Goal: Book appointment/travel/reservation

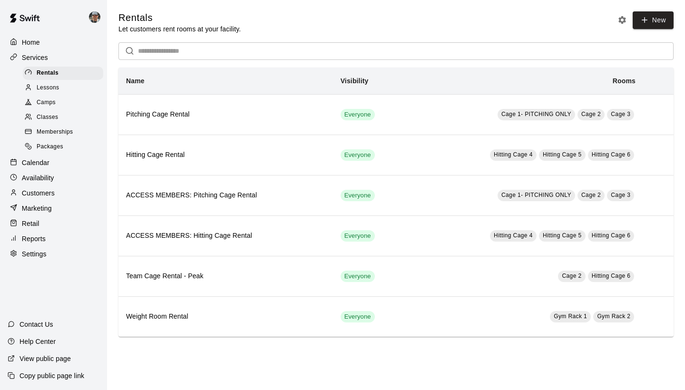
click at [53, 163] on div "Calendar" at bounding box center [54, 162] width 92 height 14
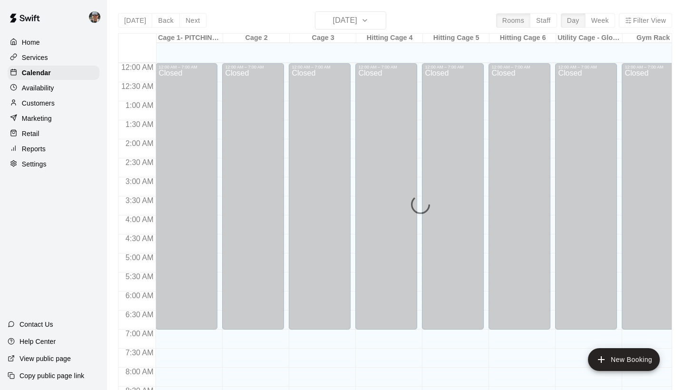
scroll to position [457, 0]
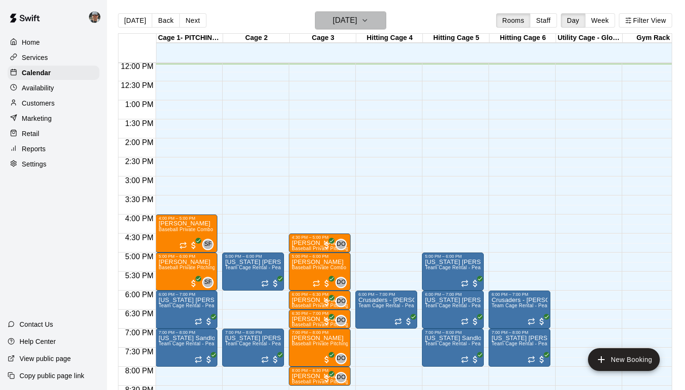
click at [368, 24] on icon "button" at bounding box center [365, 20] width 8 height 11
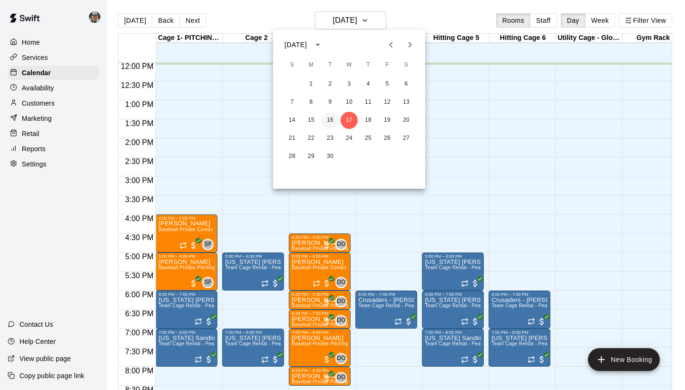
click at [332, 120] on button "16" at bounding box center [329, 120] width 17 height 17
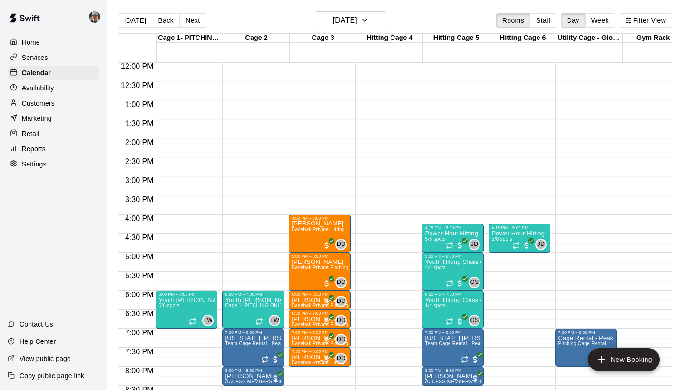
scroll to position [512, 0]
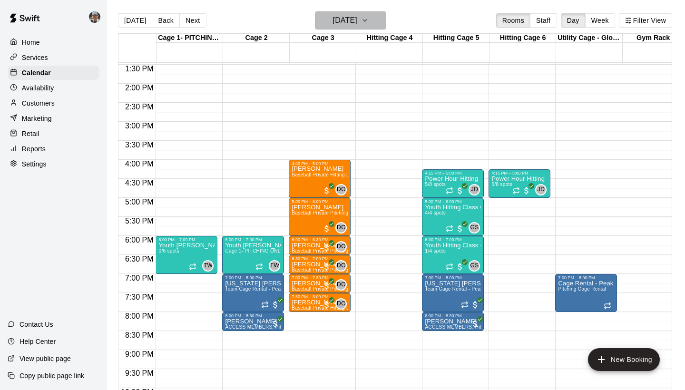
click at [368, 21] on icon "button" at bounding box center [365, 20] width 8 height 11
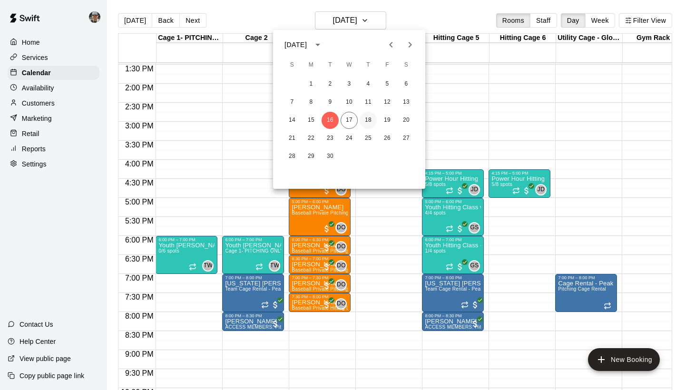
click at [367, 123] on button "18" at bounding box center [367, 120] width 17 height 17
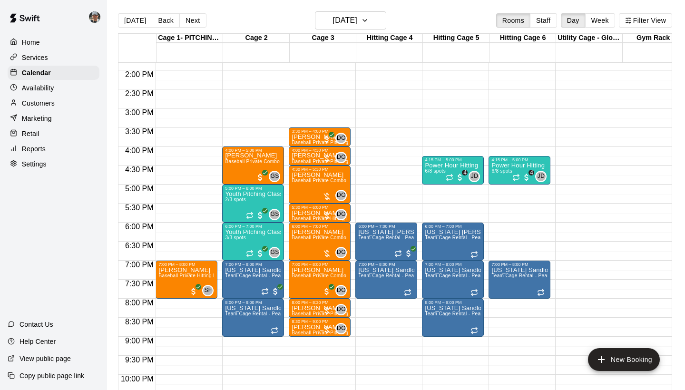
scroll to position [527, 0]
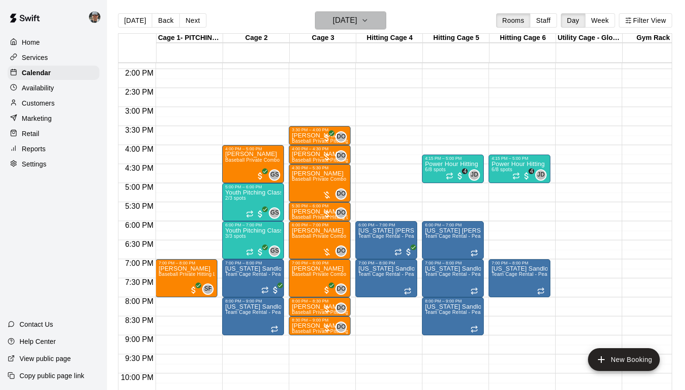
click at [368, 23] on icon "button" at bounding box center [365, 20] width 8 height 11
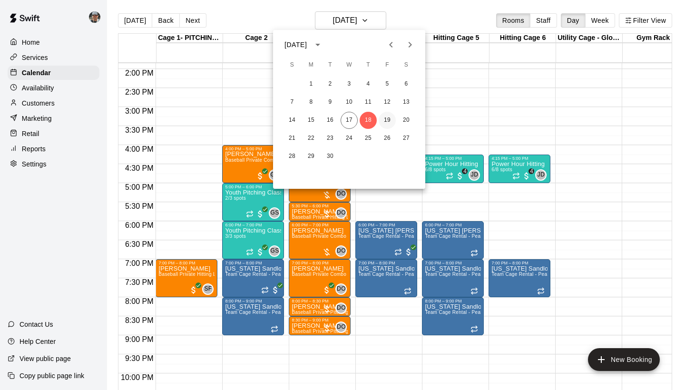
click at [391, 122] on button "19" at bounding box center [386, 120] width 17 height 17
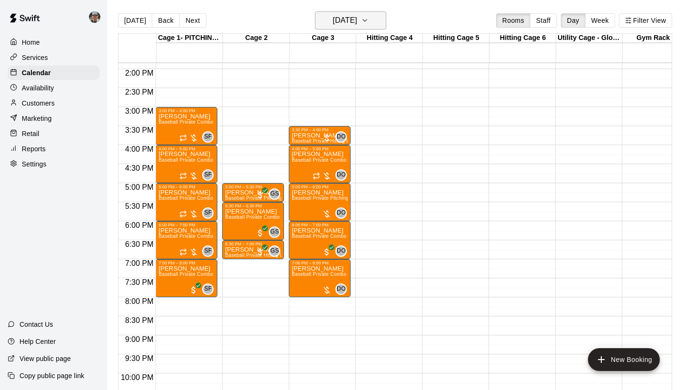
click at [368, 22] on icon "button" at bounding box center [365, 20] width 8 height 11
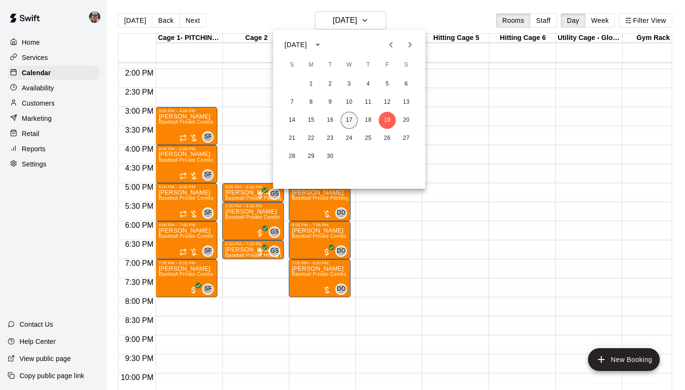
click at [349, 120] on button "17" at bounding box center [348, 120] width 17 height 17
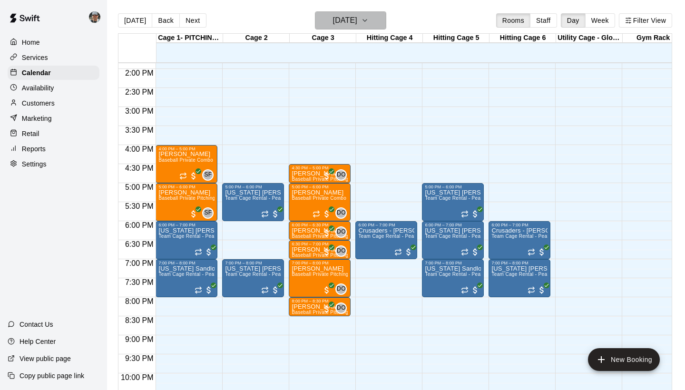
click at [368, 24] on icon "button" at bounding box center [365, 20] width 8 height 11
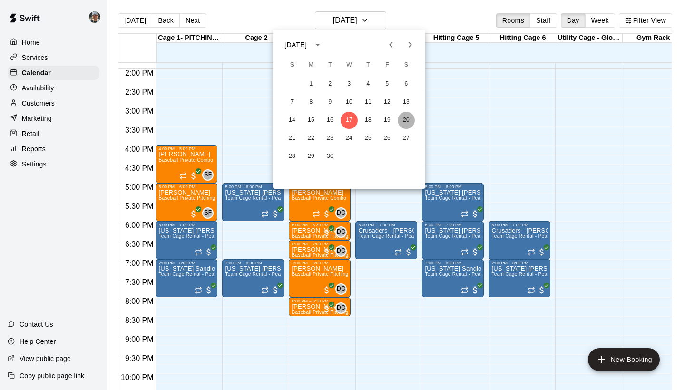
click at [398, 118] on button "20" at bounding box center [405, 120] width 17 height 17
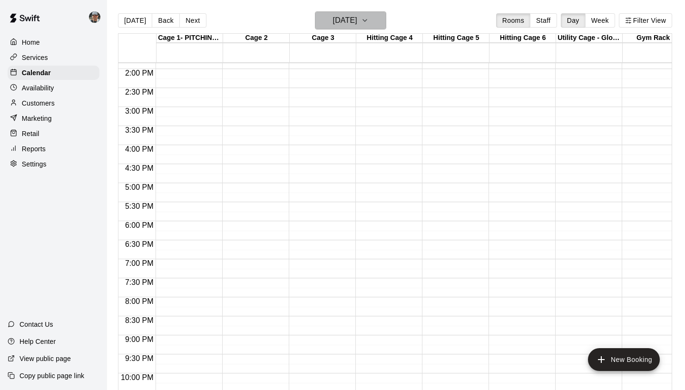
click at [368, 22] on icon "button" at bounding box center [365, 20] width 8 height 11
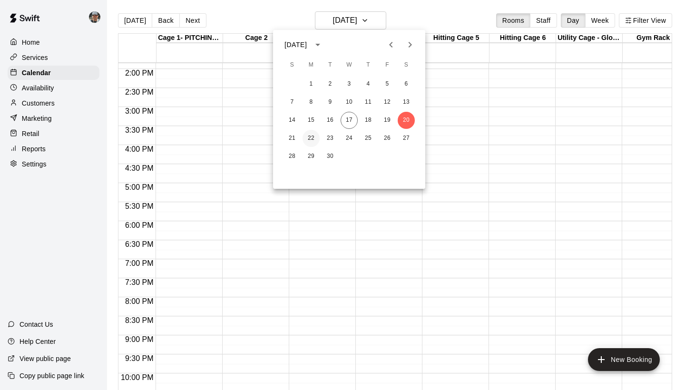
click at [313, 138] on button "22" at bounding box center [310, 138] width 17 height 17
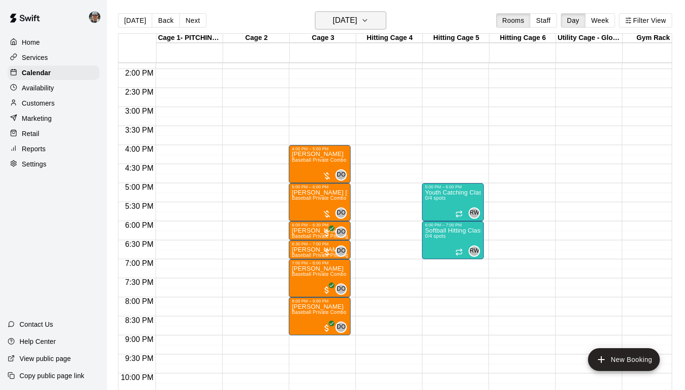
click at [368, 23] on icon "button" at bounding box center [365, 20] width 8 height 11
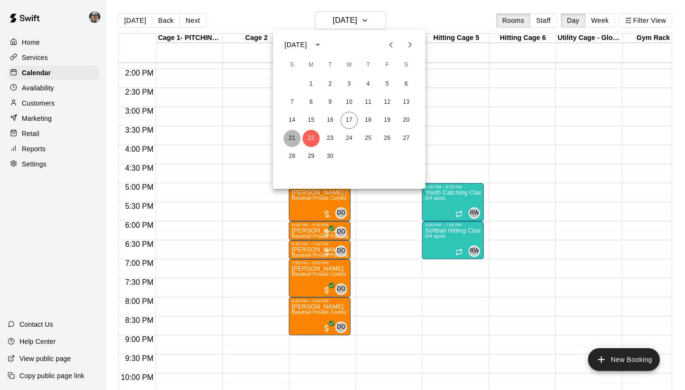
click at [290, 138] on button "21" at bounding box center [291, 138] width 17 height 17
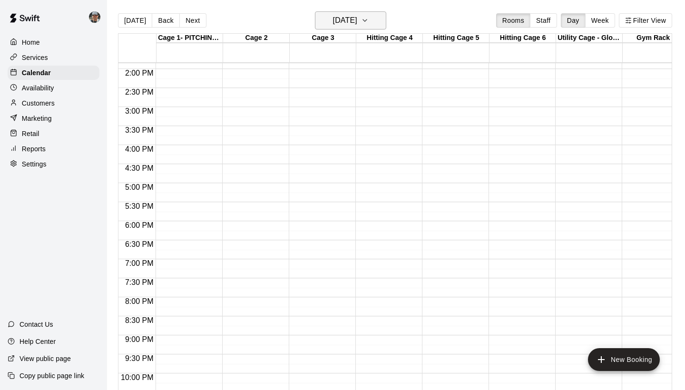
click at [368, 18] on icon "button" at bounding box center [365, 20] width 8 height 11
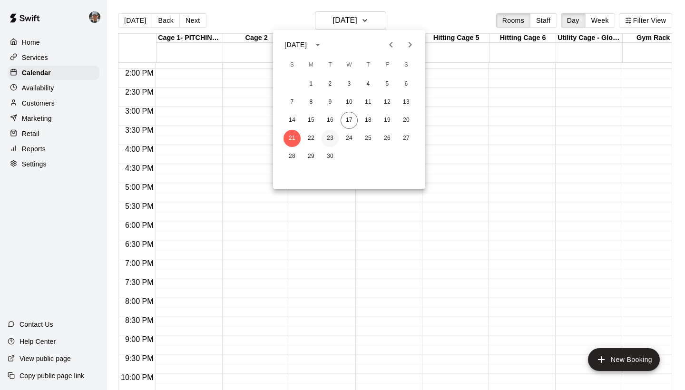
click at [333, 138] on button "23" at bounding box center [329, 138] width 17 height 17
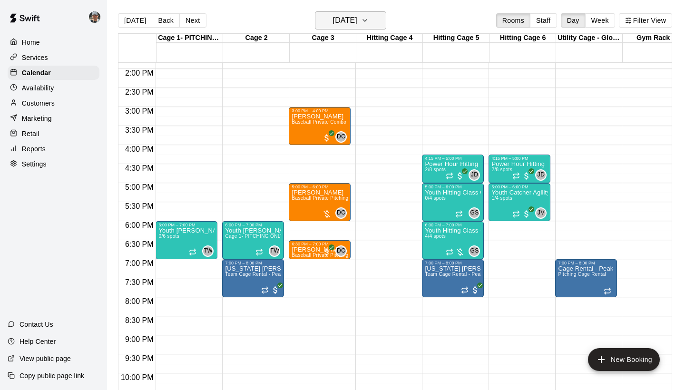
click at [368, 22] on icon "button" at bounding box center [365, 20] width 8 height 11
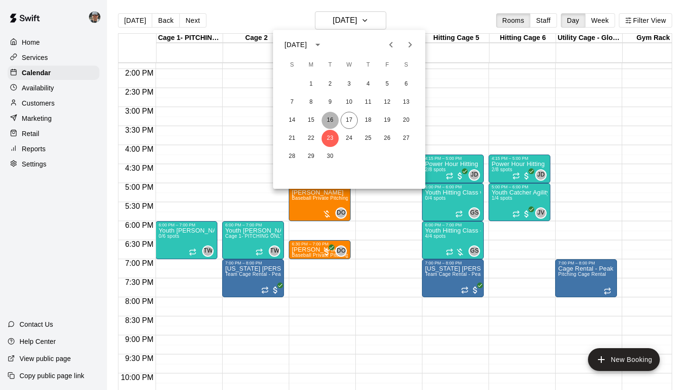
click at [330, 119] on button "16" at bounding box center [329, 120] width 17 height 17
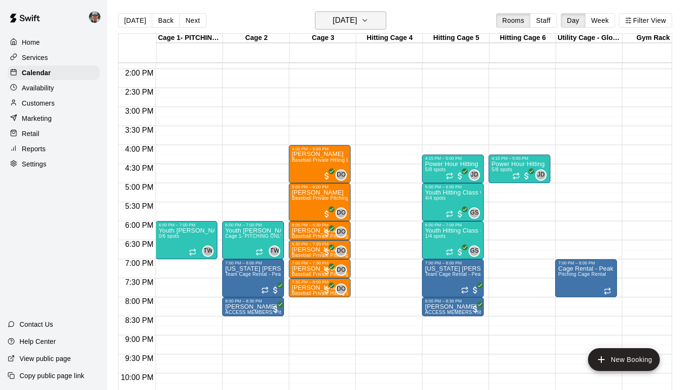
click at [368, 25] on icon "button" at bounding box center [365, 20] width 8 height 11
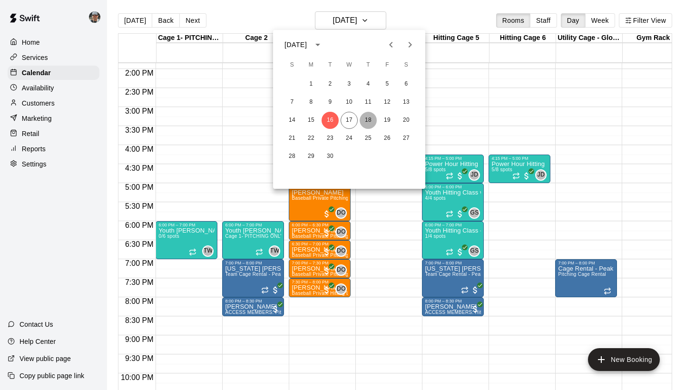
click at [370, 119] on button "18" at bounding box center [367, 120] width 17 height 17
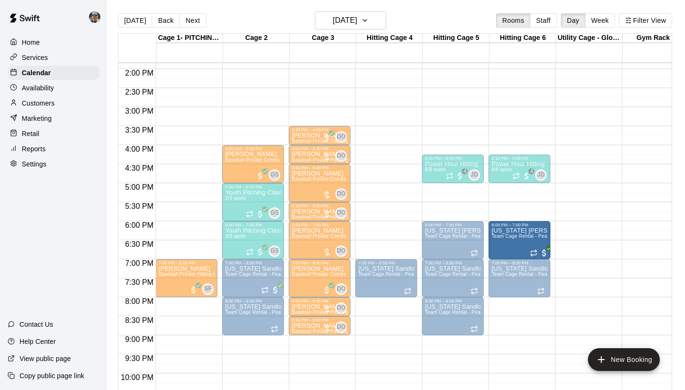
drag, startPoint x: 379, startPoint y: 230, endPoint x: 490, endPoint y: 231, distance: 111.3
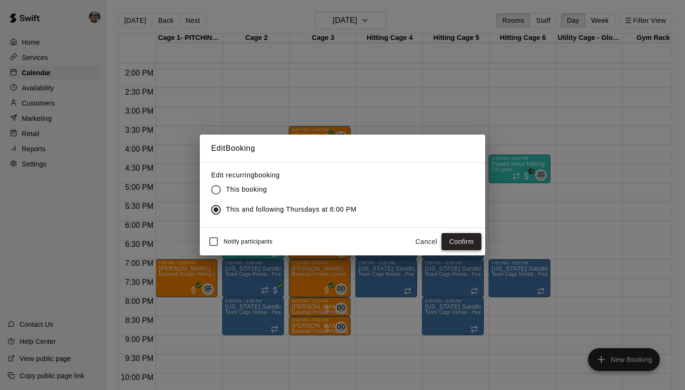
click at [472, 242] on button "Confirm" at bounding box center [461, 242] width 40 height 18
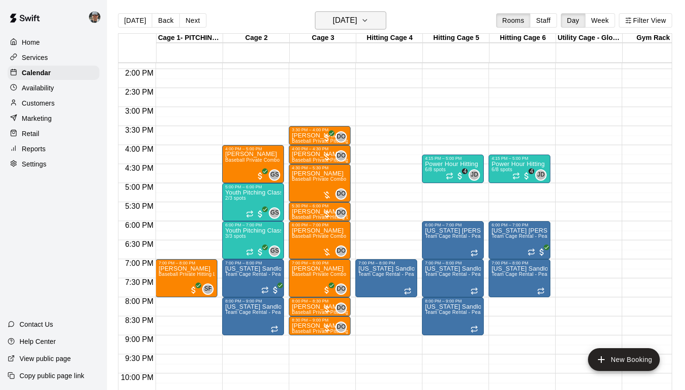
click at [368, 21] on icon "button" at bounding box center [365, 20] width 8 height 11
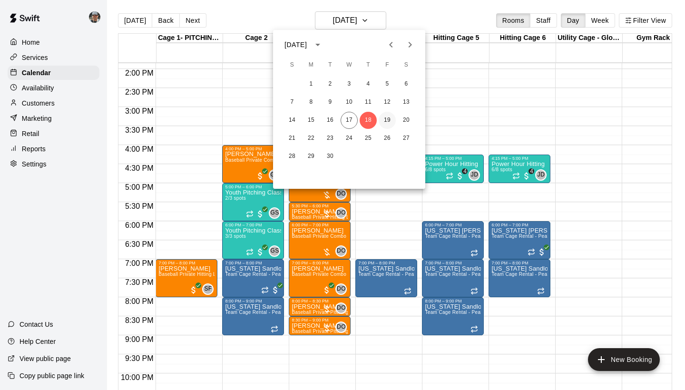
click at [390, 121] on button "19" at bounding box center [386, 120] width 17 height 17
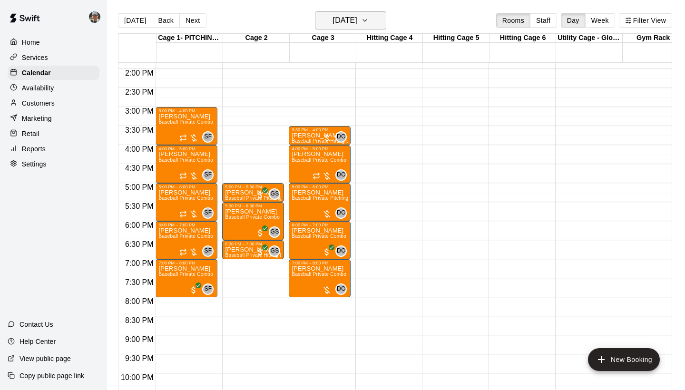
click at [368, 19] on icon "button" at bounding box center [365, 20] width 8 height 11
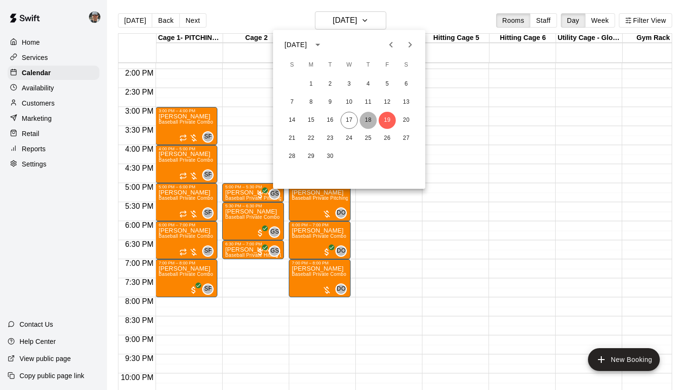
click at [366, 121] on button "18" at bounding box center [367, 120] width 17 height 17
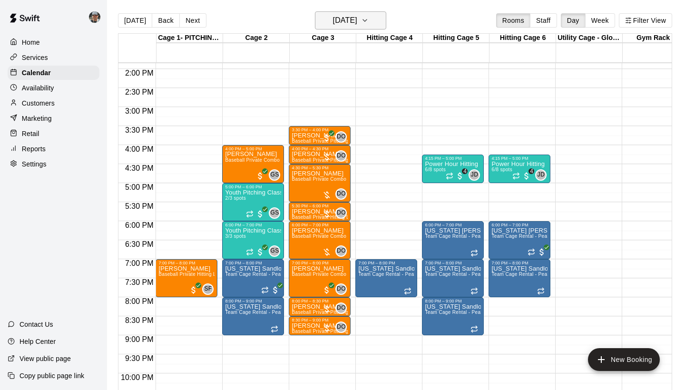
click at [368, 22] on icon "button" at bounding box center [365, 20] width 8 height 11
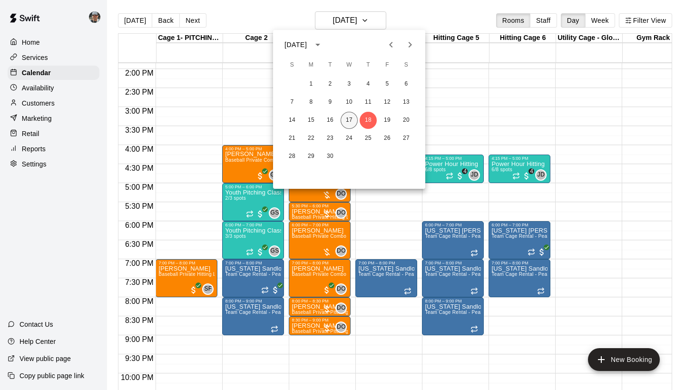
click at [346, 123] on button "17" at bounding box center [348, 120] width 17 height 17
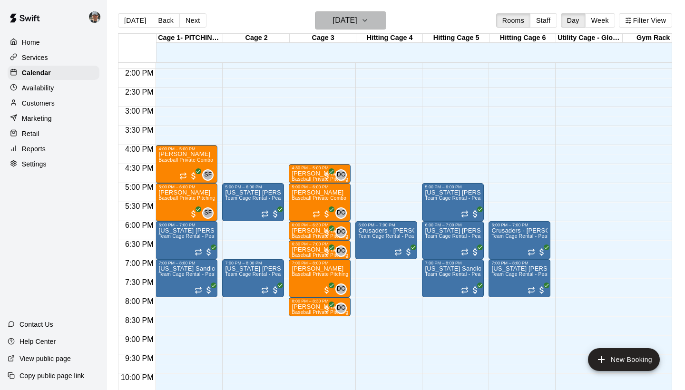
click at [368, 24] on icon "button" at bounding box center [365, 20] width 8 height 11
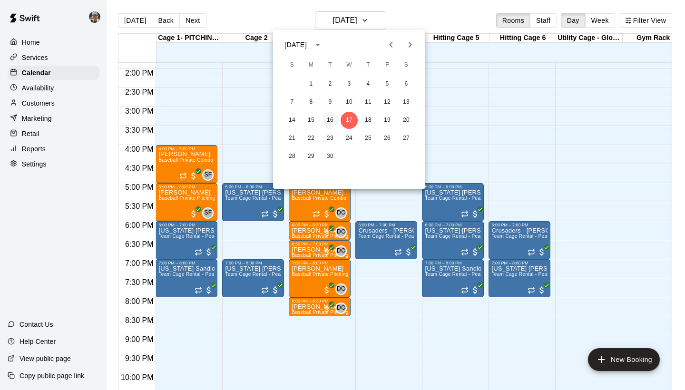
click at [331, 117] on button "16" at bounding box center [329, 120] width 17 height 17
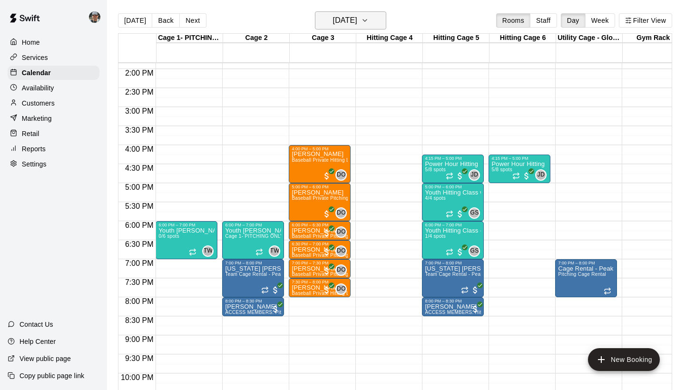
click at [368, 21] on icon "button" at bounding box center [365, 20] width 8 height 11
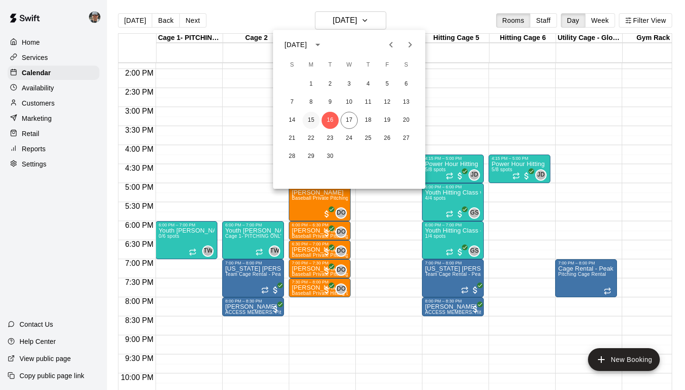
click at [312, 117] on button "15" at bounding box center [310, 120] width 17 height 17
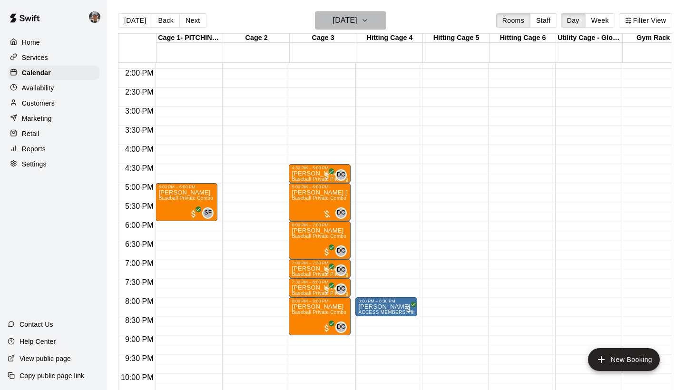
click at [368, 21] on icon "button" at bounding box center [365, 20] width 8 height 11
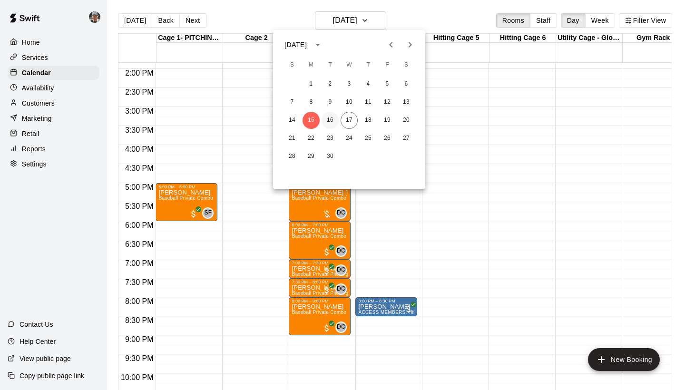
click at [329, 118] on button "16" at bounding box center [329, 120] width 17 height 17
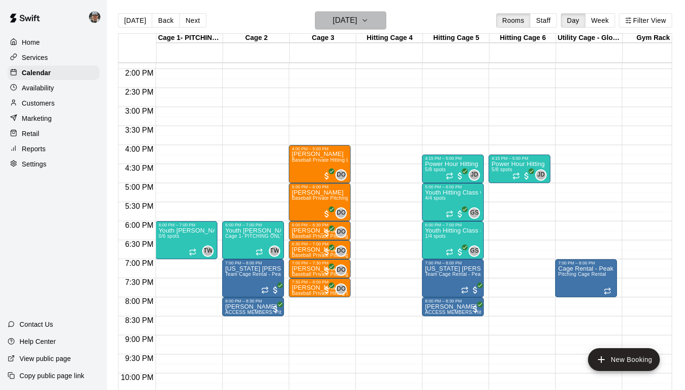
click at [368, 22] on icon "button" at bounding box center [365, 20] width 8 height 11
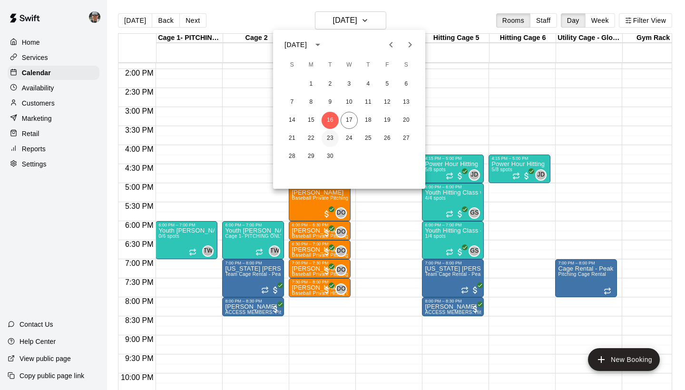
click at [326, 137] on button "23" at bounding box center [329, 138] width 17 height 17
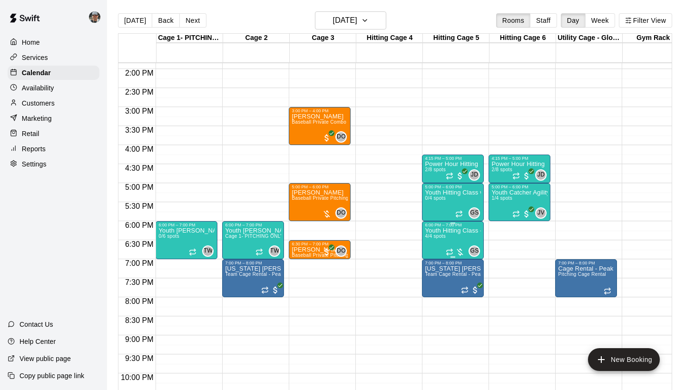
click at [434, 260] on img "edit" at bounding box center [434, 260] width 11 height 11
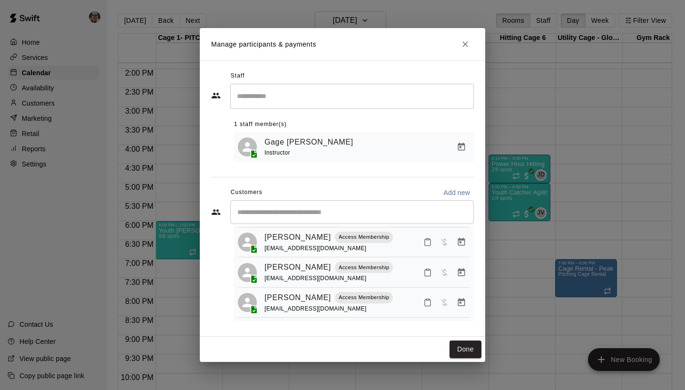
scroll to position [51, 0]
click at [467, 46] on icon "Close" at bounding box center [465, 44] width 10 height 10
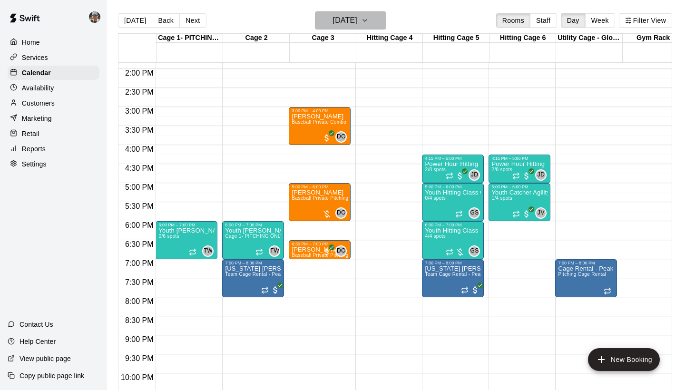
click at [368, 25] on icon "button" at bounding box center [365, 20] width 8 height 11
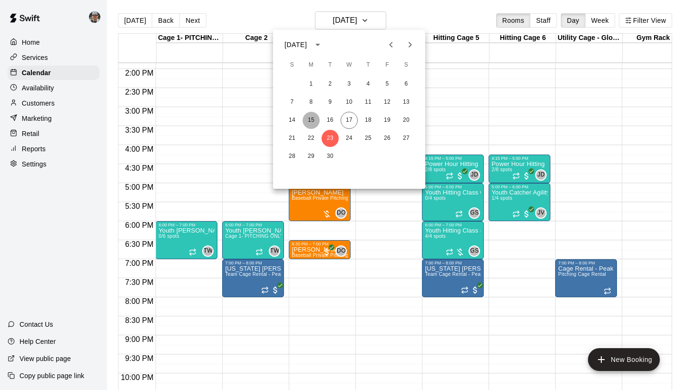
click at [310, 120] on button "15" at bounding box center [310, 120] width 17 height 17
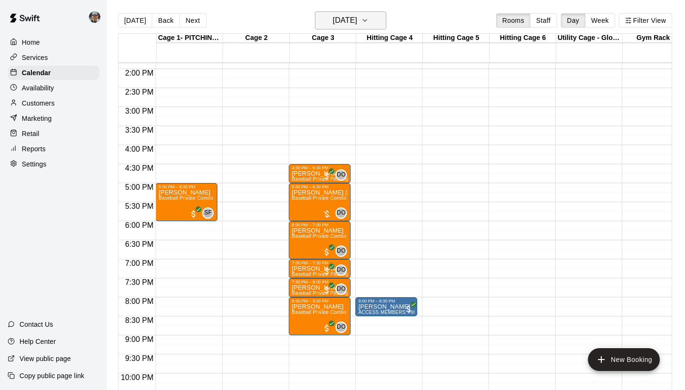
click at [368, 21] on icon "button" at bounding box center [365, 20] width 8 height 11
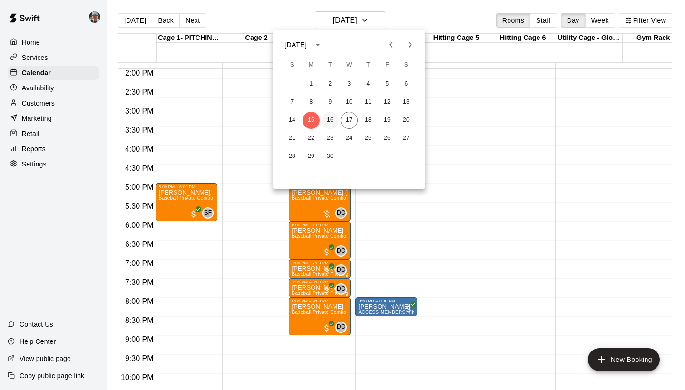
click at [331, 119] on button "16" at bounding box center [329, 120] width 17 height 17
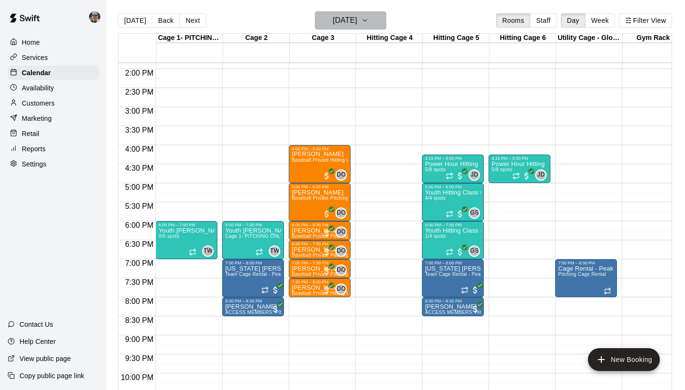
click at [382, 27] on button "Tuesday Sep 16" at bounding box center [350, 20] width 71 height 18
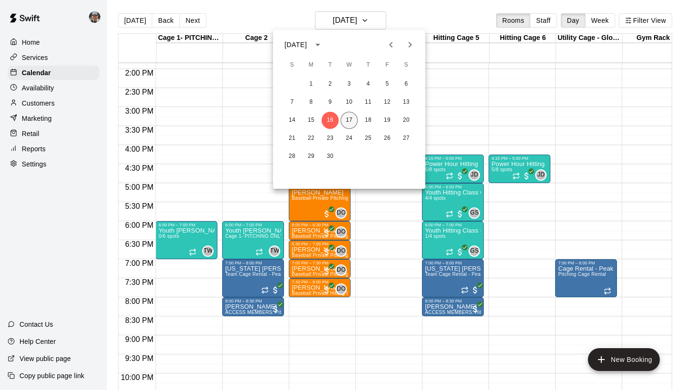
click at [349, 118] on button "17" at bounding box center [348, 120] width 17 height 17
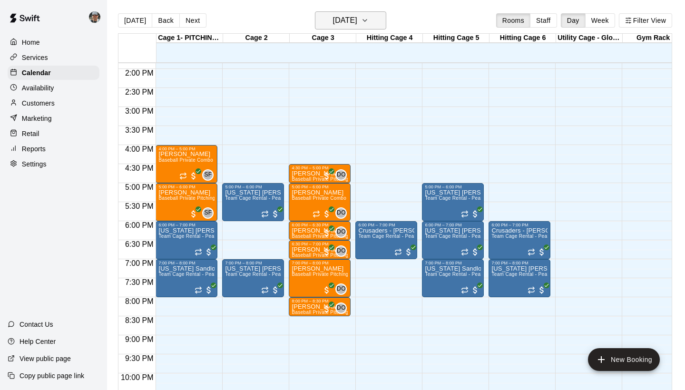
click at [377, 22] on button "[DATE]" at bounding box center [350, 20] width 71 height 18
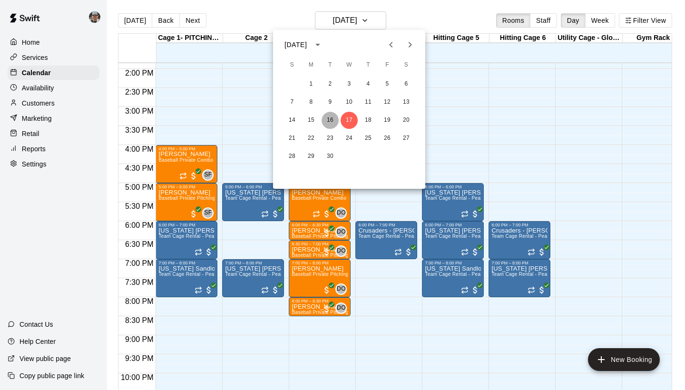
click at [329, 118] on button "16" at bounding box center [329, 120] width 17 height 17
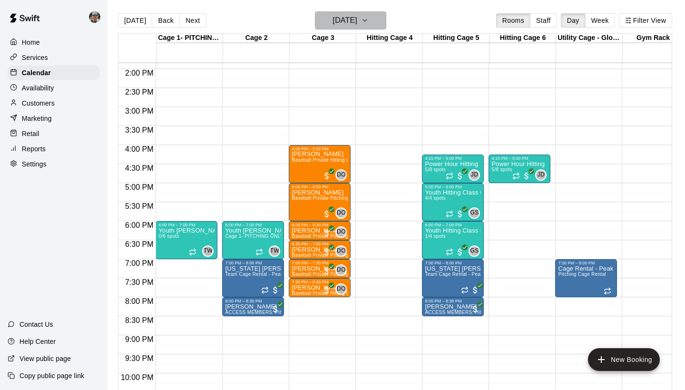
click at [368, 18] on icon "button" at bounding box center [365, 20] width 8 height 11
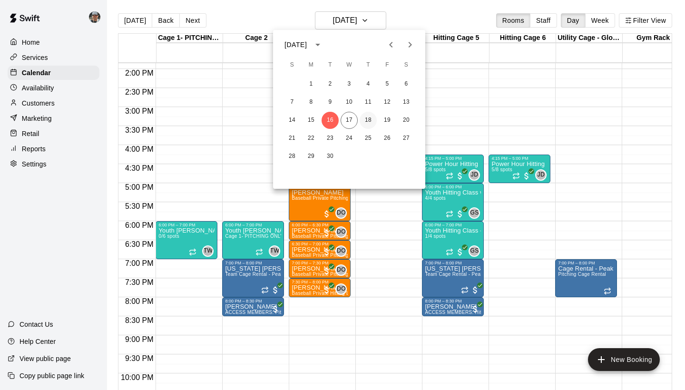
click at [369, 121] on button "18" at bounding box center [367, 120] width 17 height 17
